Goal: Transaction & Acquisition: Purchase product/service

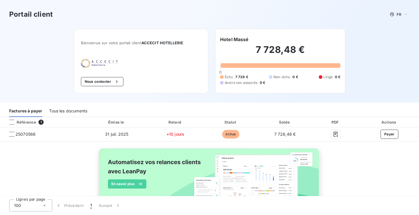
scroll to position [22, 0]
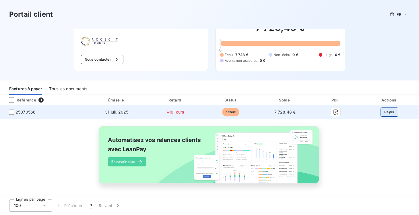
click at [389, 113] on button "Payer" at bounding box center [390, 111] width 18 height 9
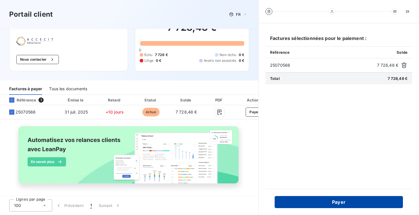
click at [337, 202] on button "Payer" at bounding box center [339, 202] width 128 height 12
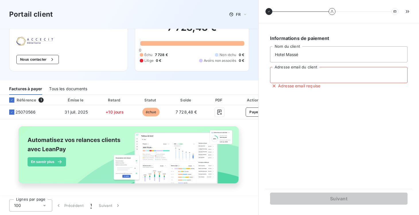
click at [300, 74] on input "Adresse email du client" at bounding box center [339, 75] width 138 height 16
type input "cortopeyron@gmail.com"
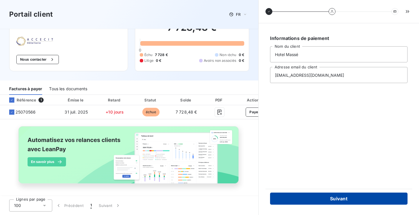
click at [315, 197] on button "Suivant" at bounding box center [339, 198] width 138 height 12
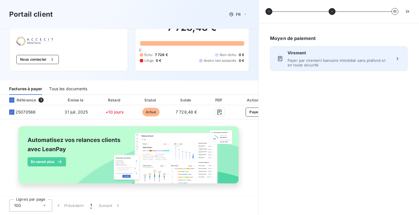
click at [304, 61] on span "Payer par virement bancaire immédiat sans plafond et en toute sécurité" at bounding box center [339, 62] width 103 height 9
